Goal: Task Accomplishment & Management: Complete application form

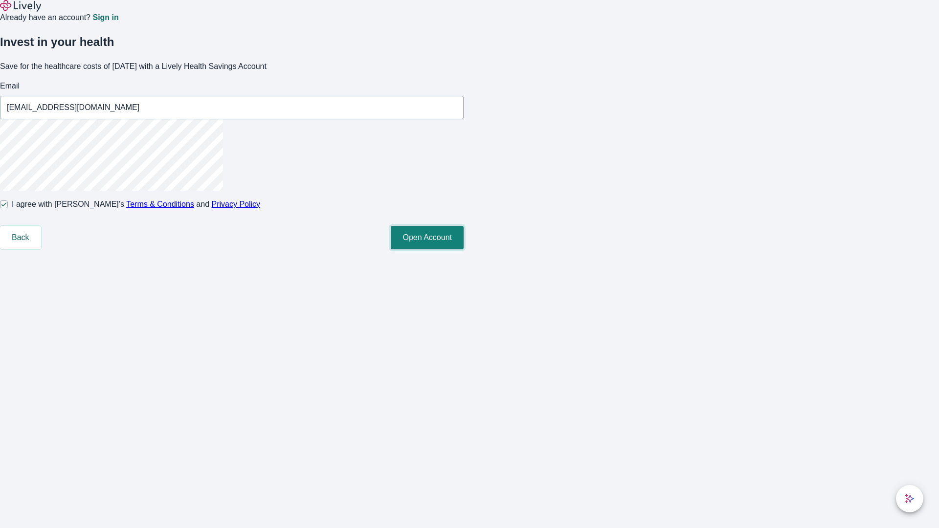
click at [464, 249] on button "Open Account" at bounding box center [427, 237] width 73 height 23
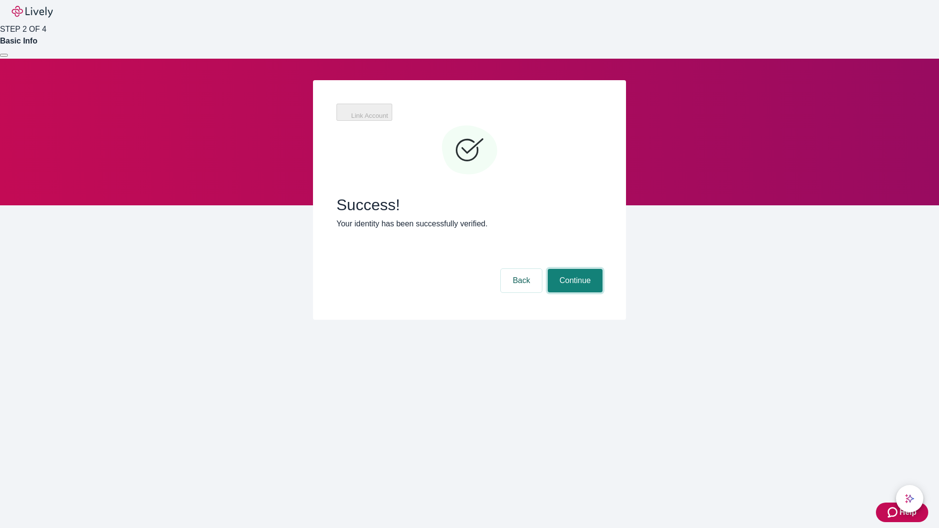
click at [574, 269] on button "Continue" at bounding box center [575, 280] width 55 height 23
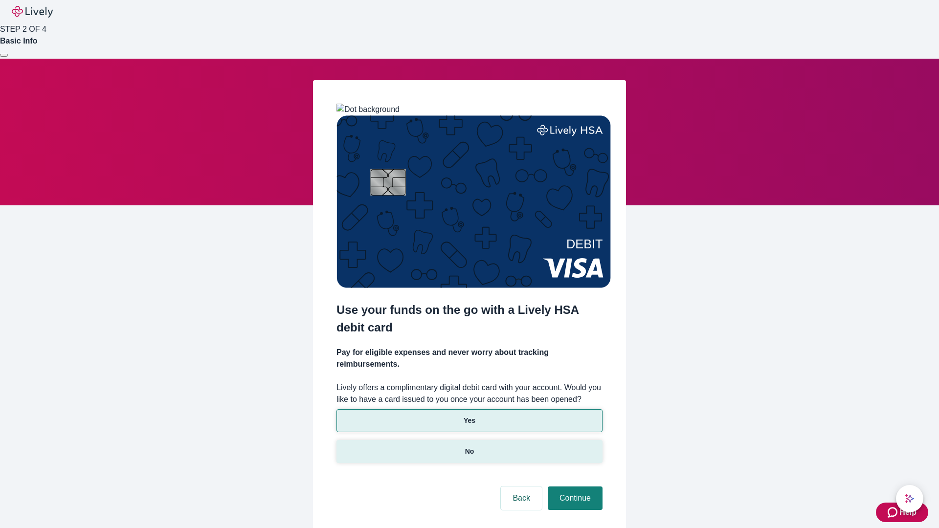
click at [469, 446] on p "No" at bounding box center [469, 451] width 9 height 10
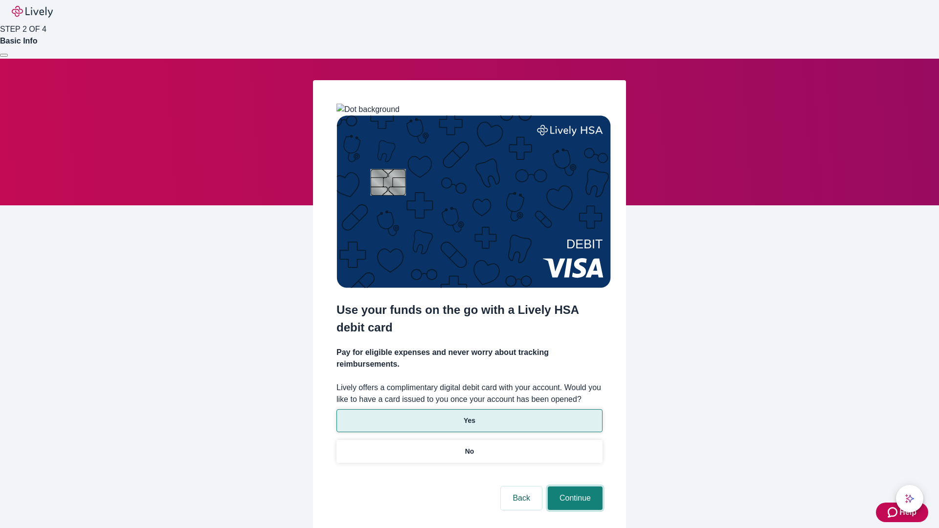
click at [574, 487] on button "Continue" at bounding box center [575, 498] width 55 height 23
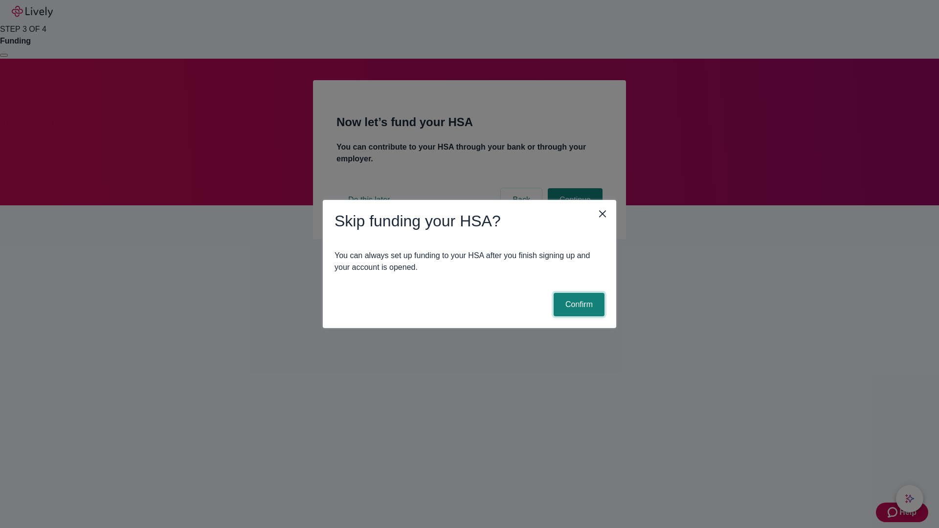
click at [577, 305] on button "Confirm" at bounding box center [579, 304] width 51 height 23
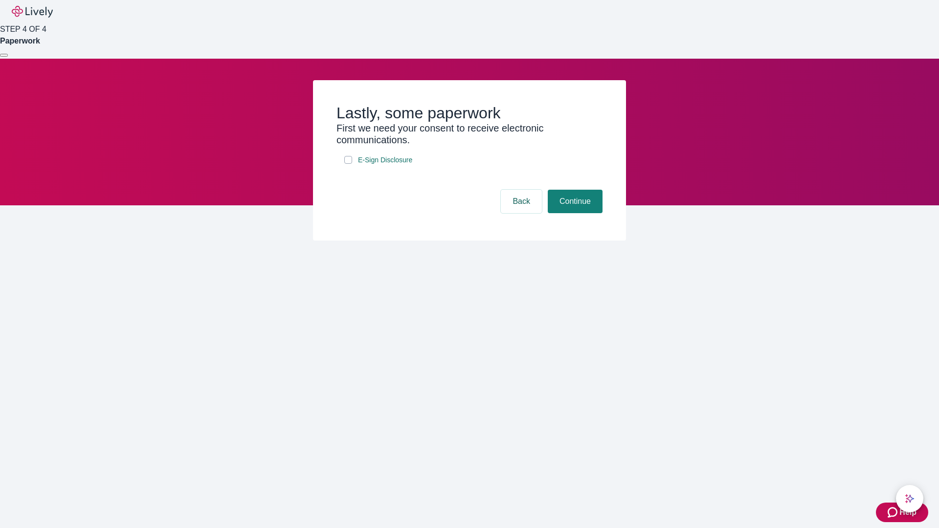
click at [348, 164] on input "E-Sign Disclosure" at bounding box center [348, 160] width 8 height 8
checkbox input "true"
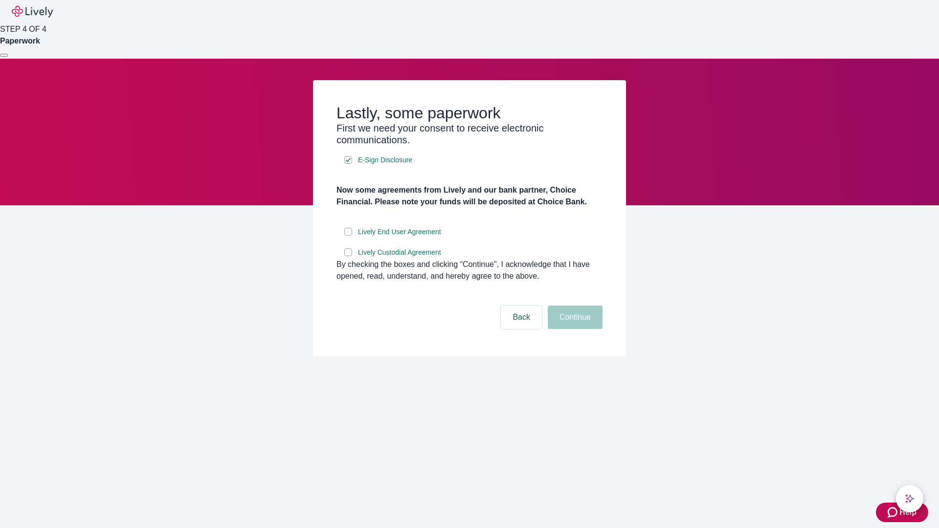
click at [348, 236] on input "Lively End User Agreement" at bounding box center [348, 232] width 8 height 8
checkbox input "true"
click at [348, 256] on input "Lively Custodial Agreement" at bounding box center [348, 252] width 8 height 8
checkbox input "true"
click at [574, 329] on button "Continue" at bounding box center [575, 317] width 55 height 23
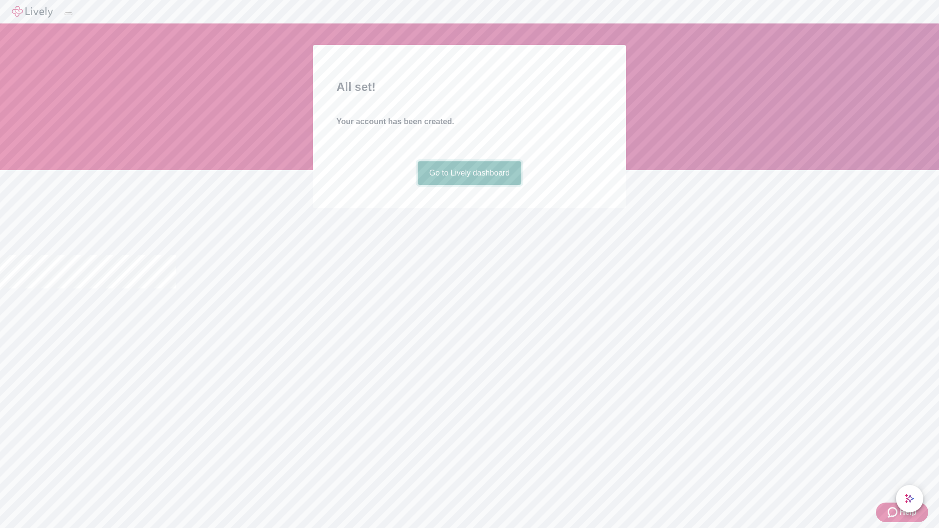
click at [469, 185] on link "Go to Lively dashboard" at bounding box center [470, 172] width 104 height 23
